Goal: Transaction & Acquisition: Purchase product/service

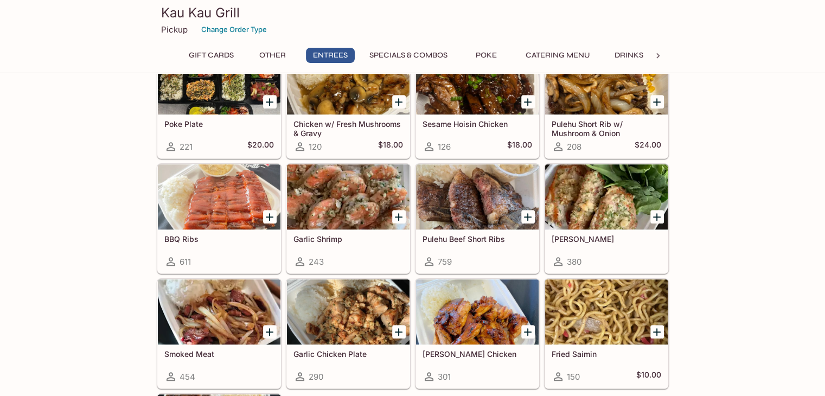
scroll to position [597, 0]
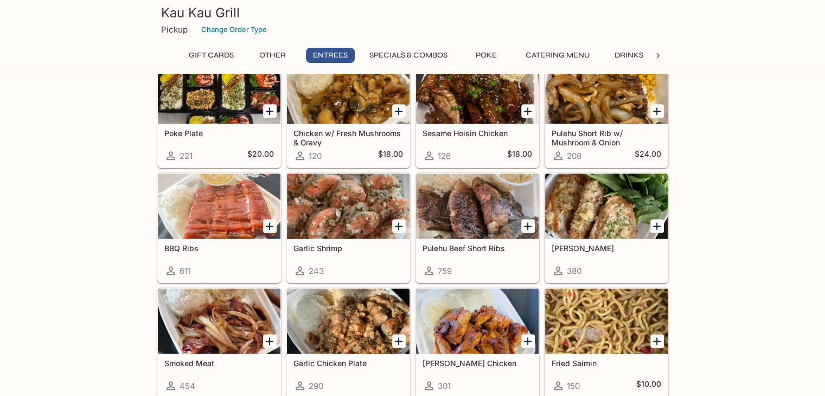
click at [471, 227] on div at bounding box center [477, 206] width 123 height 65
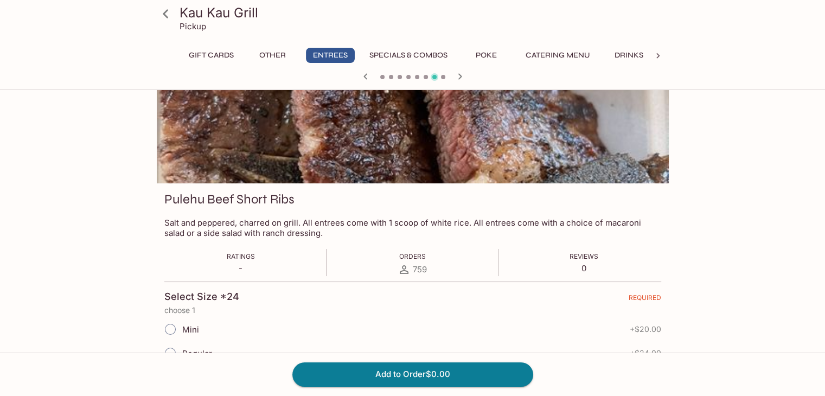
scroll to position [163, 0]
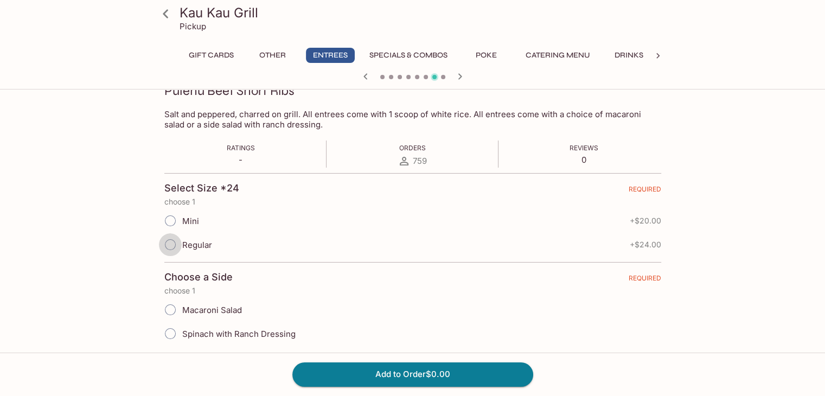
click at [169, 245] on input "Regular" at bounding box center [170, 244] width 23 height 23
radio input "true"
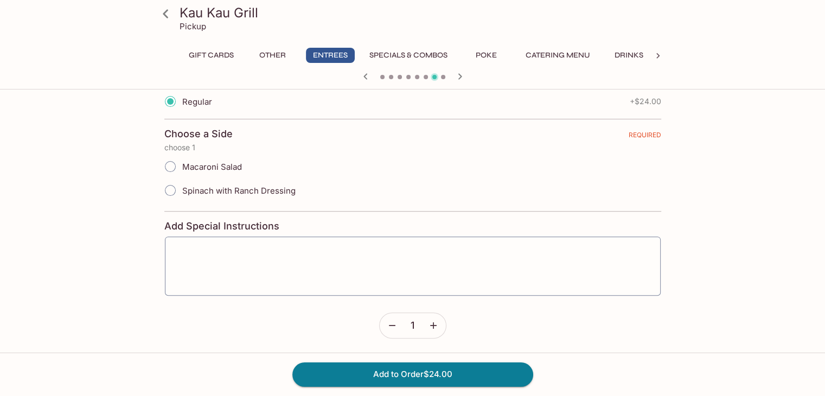
scroll to position [306, 0]
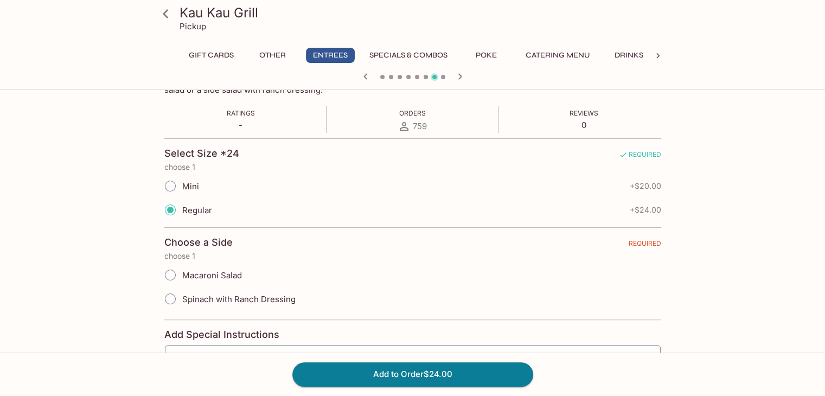
click at [430, 66] on div "Gift Cards Other Entrees Specials & Combos Poke Catering Menu Drinks" at bounding box center [413, 59] width 469 height 22
click at [430, 56] on button "Specials & Combos" at bounding box center [409, 55] width 90 height 15
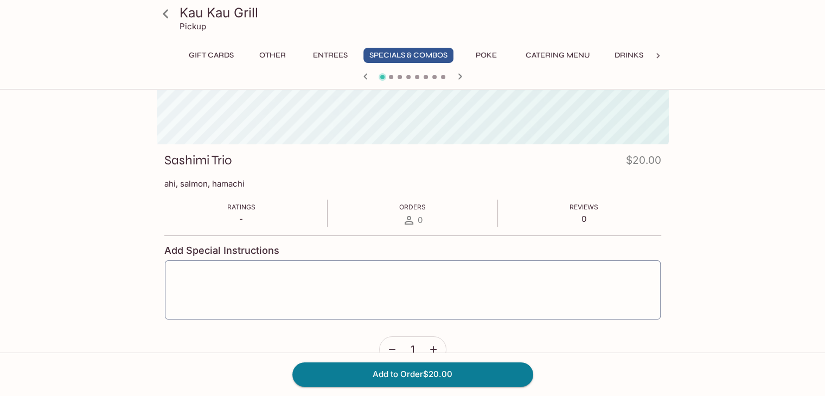
scroll to position [197, 0]
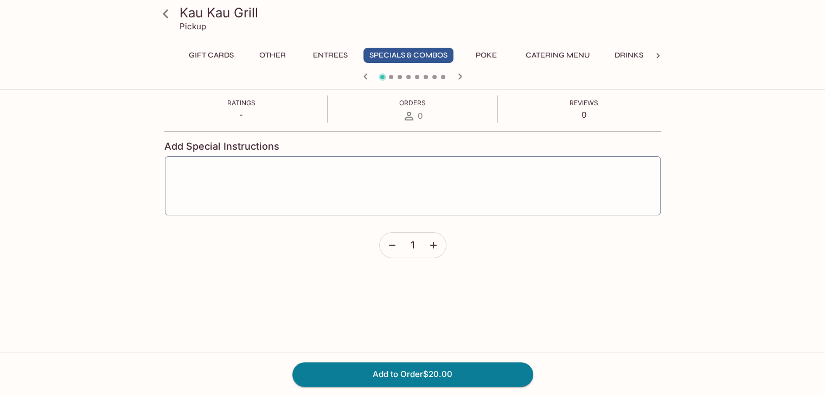
click at [494, 54] on button "Poke" at bounding box center [486, 55] width 49 height 15
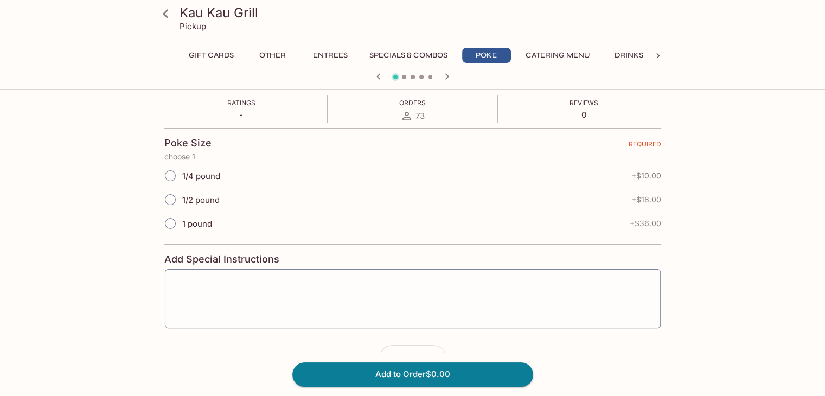
click at [415, 59] on button "Specials & Combos" at bounding box center [409, 55] width 90 height 15
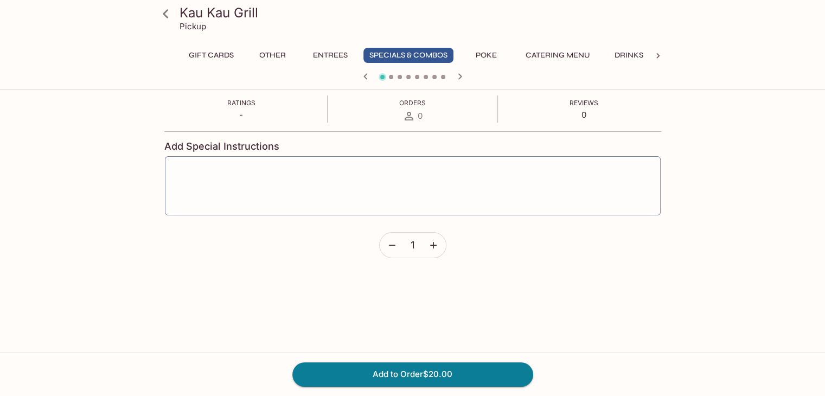
click at [330, 57] on button "Entrees" at bounding box center [330, 55] width 49 height 15
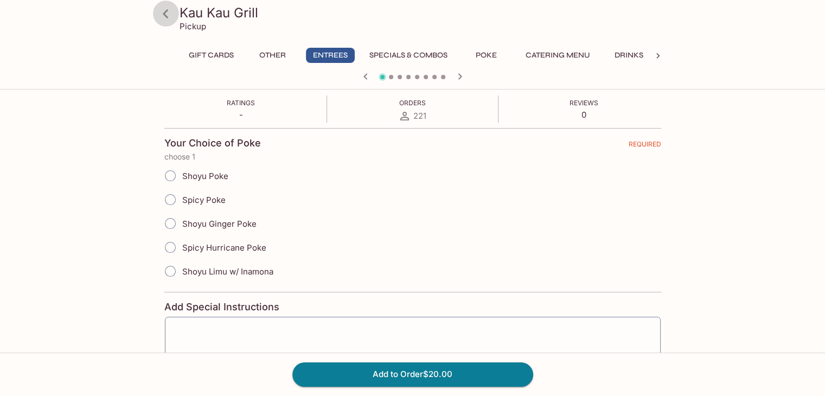
click at [161, 11] on icon at bounding box center [165, 13] width 19 height 19
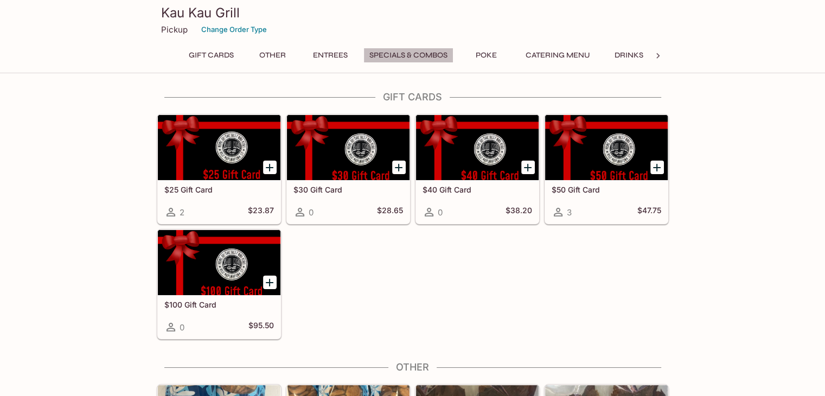
click at [430, 55] on button "Specials & Combos" at bounding box center [409, 55] width 90 height 15
